Goal: Task Accomplishment & Management: Complete application form

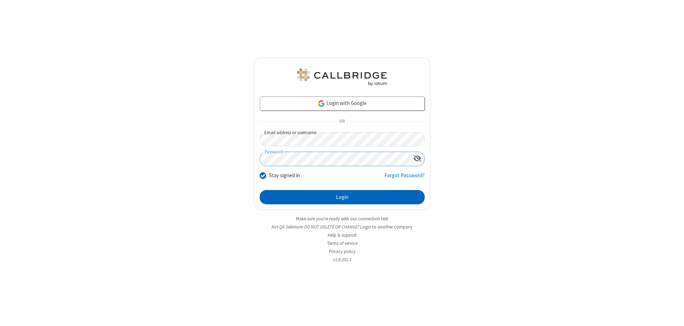
click at [342, 197] on button "Login" at bounding box center [342, 197] width 165 height 14
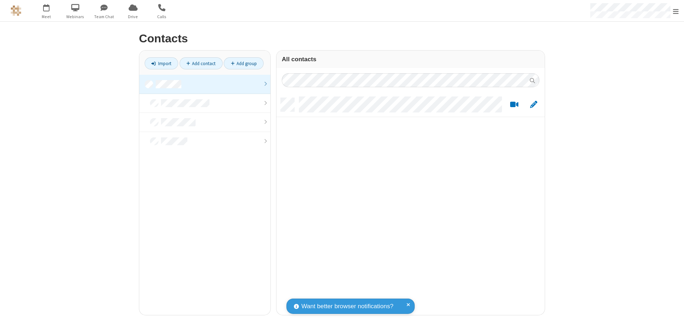
scroll to position [217, 263]
click at [205, 84] on link at bounding box center [204, 84] width 131 height 19
click at [201, 63] on link "Add contact" at bounding box center [201, 63] width 43 height 12
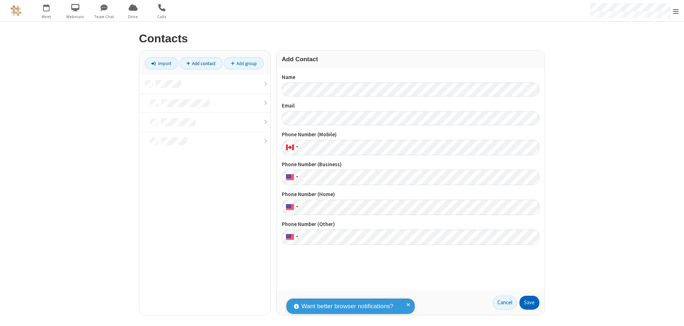
click at [529, 303] on button "Save" at bounding box center [529, 303] width 20 height 14
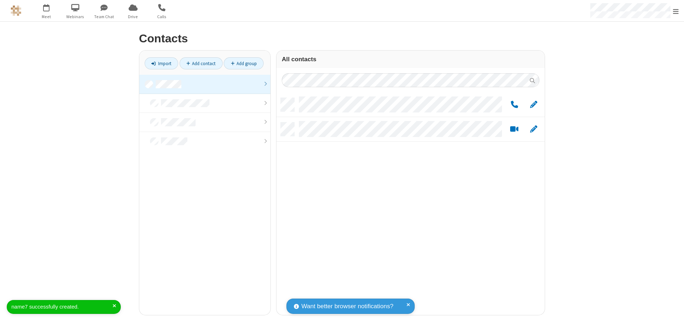
scroll to position [217, 263]
